Goal: Transaction & Acquisition: Purchase product/service

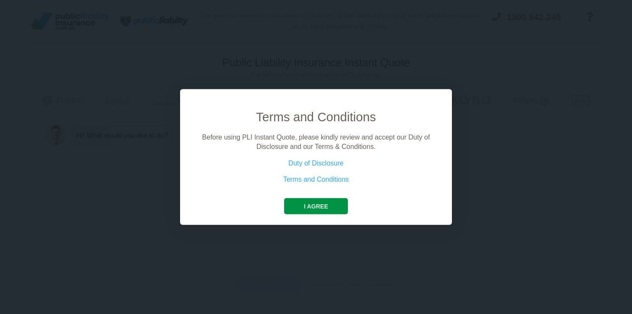
click at [304, 205] on button "I agree" at bounding box center [315, 206] width 63 height 16
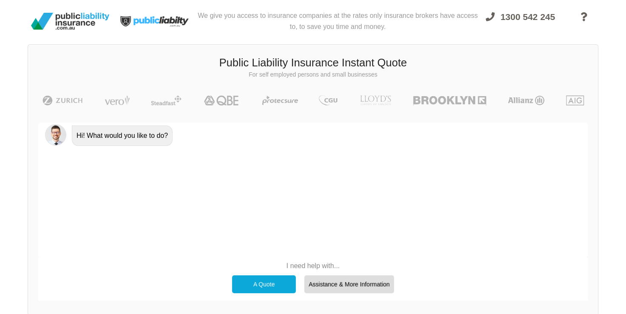
click at [267, 284] on div "A Quote" at bounding box center [264, 284] width 64 height 18
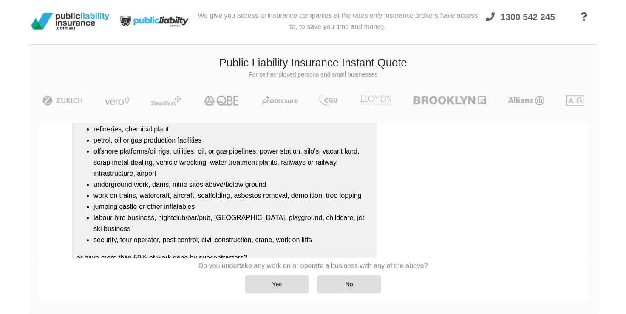
scroll to position [110, 0]
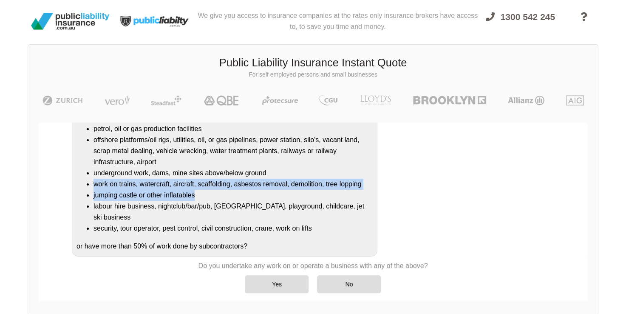
drag, startPoint x: 589, startPoint y: 198, endPoint x: 604, endPoint y: 167, distance: 34.6
click at [604, 167] on div "We give you access to insurance companies at the rates only insurance brokers h…" at bounding box center [313, 162] width 626 height 324
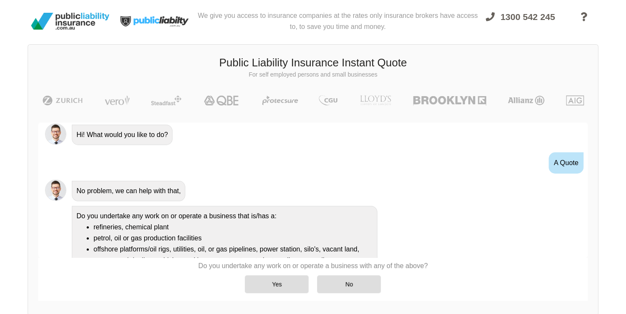
scroll to position [0, 0]
click at [337, 284] on div "No" at bounding box center [349, 284] width 64 height 18
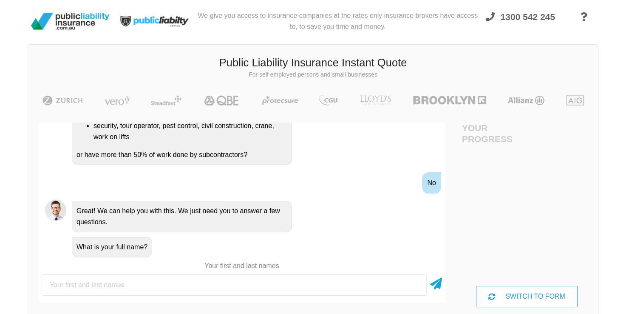
click at [75, 274] on input "text" at bounding box center [234, 284] width 385 height 21
click at [345, 146] on div "Do you undertake any work on or operate a business that is/has a: refineries, c…" at bounding box center [253, 68] width 370 height 194
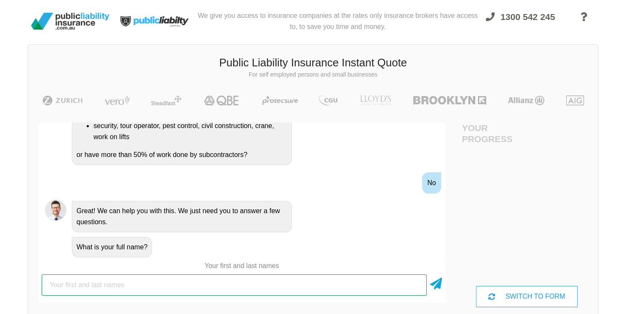
click at [71, 290] on input "text" at bounding box center [234, 284] width 385 height 21
type input "it is a not for profit"
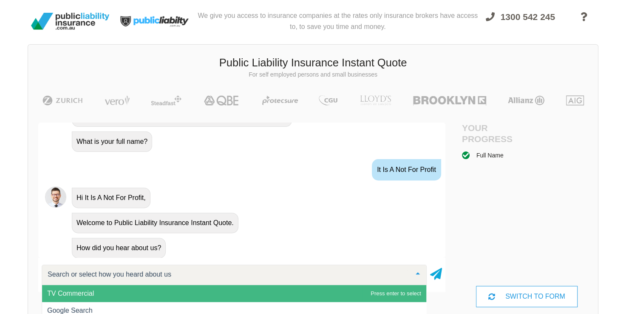
scroll to position [349, 0]
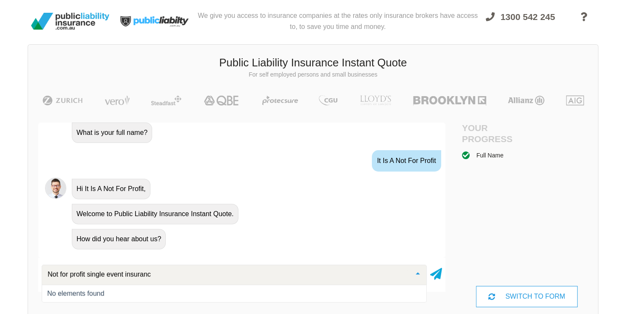
type input "Not for profit single event insurance"
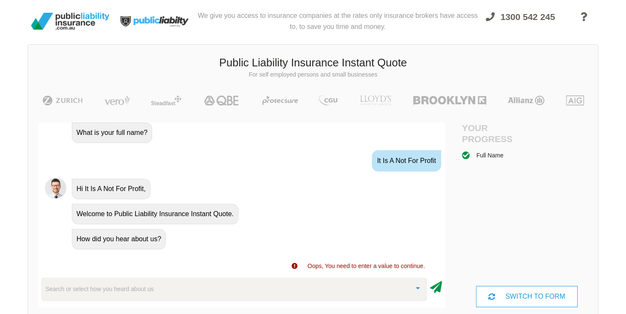
click at [433, 289] on icon at bounding box center [436, 284] width 12 height 15
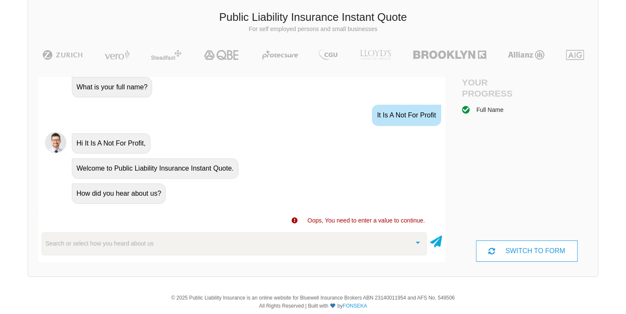
scroll to position [65, 0]
